Goal: Information Seeking & Learning: Learn about a topic

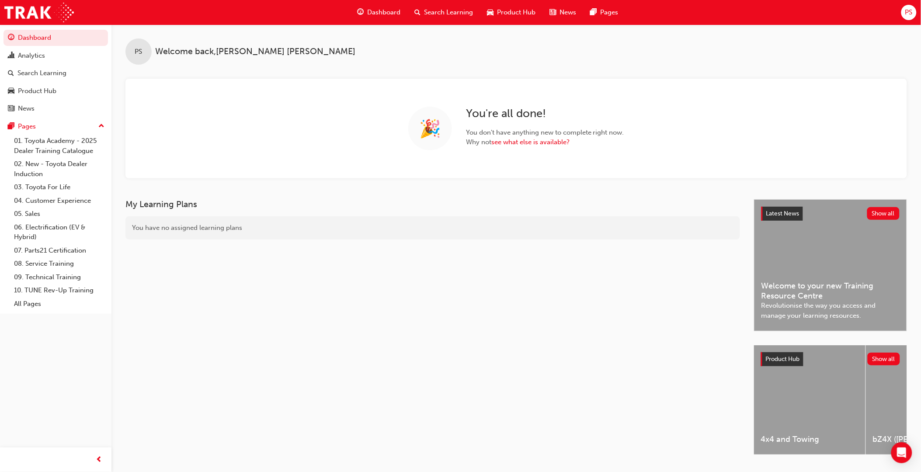
click at [508, 16] on span "Product Hub" at bounding box center [516, 12] width 38 height 10
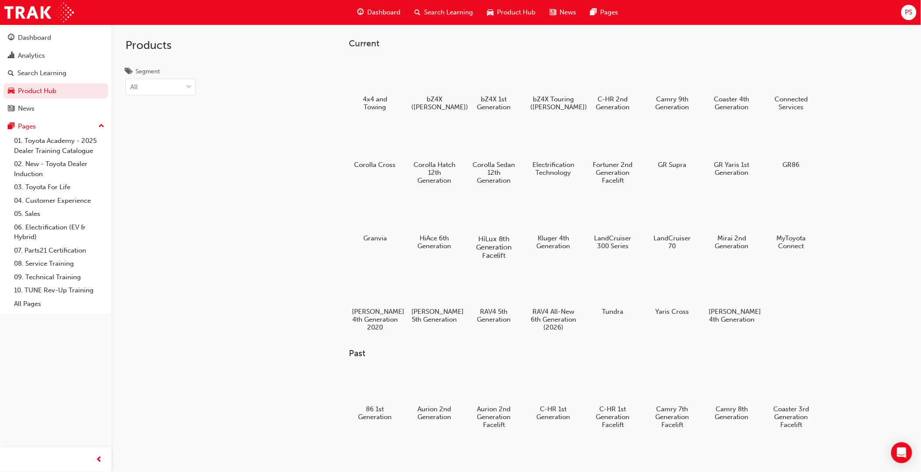
click at [490, 222] on div at bounding box center [494, 213] width 48 height 35
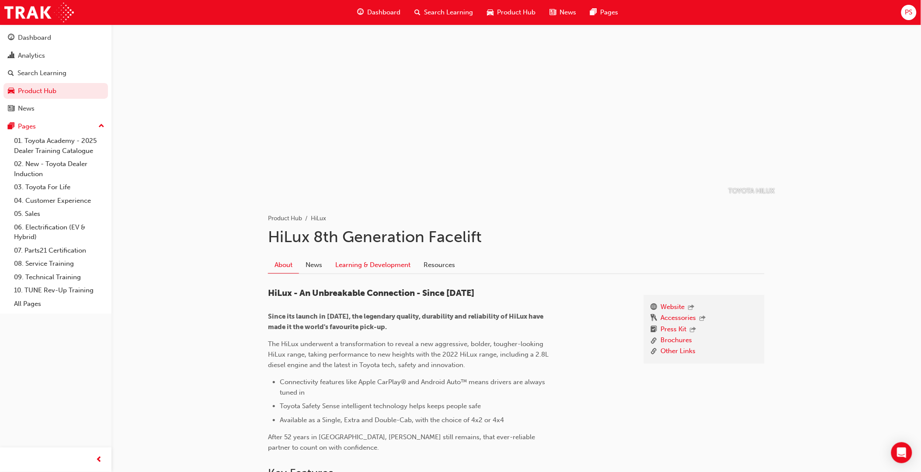
click at [372, 260] on link "Learning & Development" at bounding box center [373, 264] width 88 height 17
